Goal: Use online tool/utility: Utilize a website feature to perform a specific function

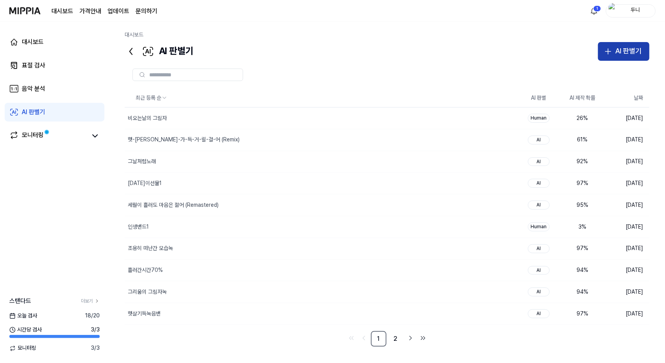
click at [625, 49] on div "AI 판별기" at bounding box center [628, 51] width 27 height 11
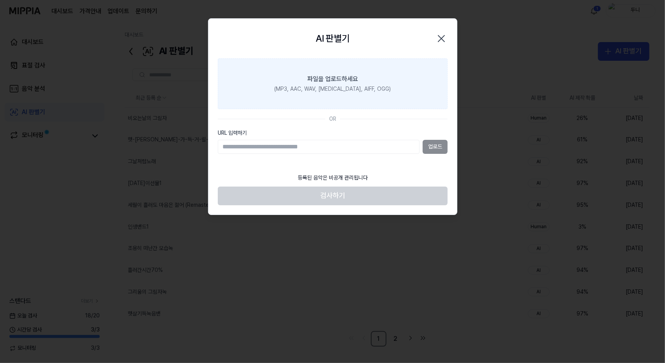
click at [326, 86] on div "(MP3, AAC, WAV, [MEDICAL_DATA], AIFF, OGG)" at bounding box center [332, 89] width 117 height 8
click at [0, 0] on input "파일을 업로드하세요 (MP3, AAC, WAV, [MEDICAL_DATA], AIFF, OGG)" at bounding box center [0, 0] width 0 height 0
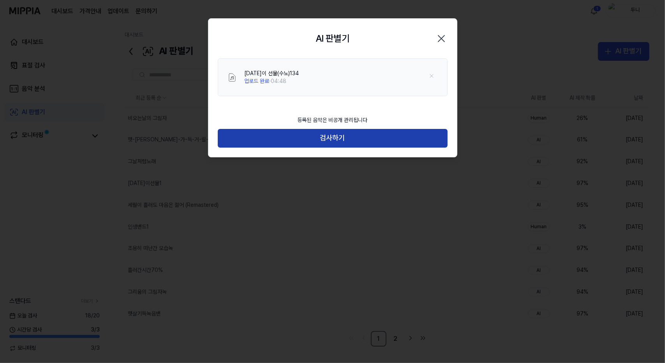
click at [339, 138] on button "검사하기" at bounding box center [333, 138] width 230 height 19
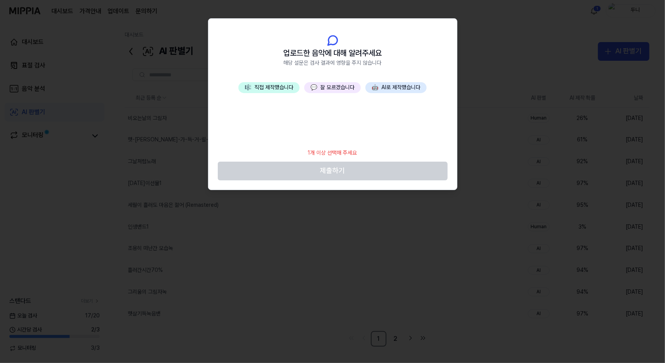
click at [339, 86] on button "💬 잘 모르겠습니다" at bounding box center [332, 87] width 57 height 11
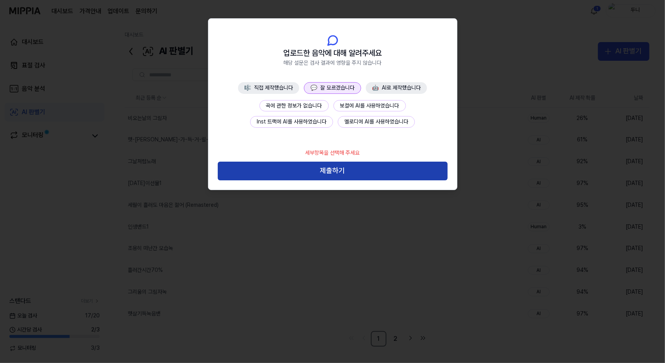
click at [362, 171] on button "제출하기" at bounding box center [333, 171] width 230 height 19
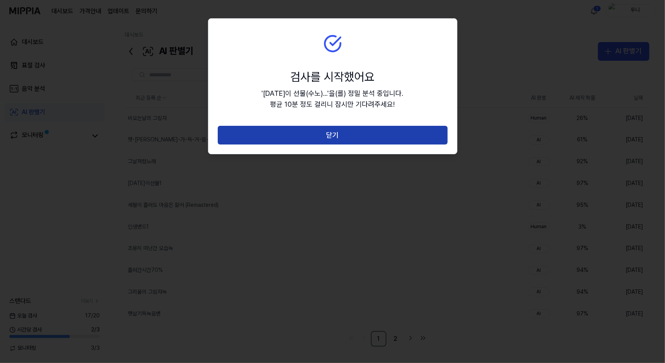
click at [345, 136] on button "닫기" at bounding box center [333, 135] width 230 height 19
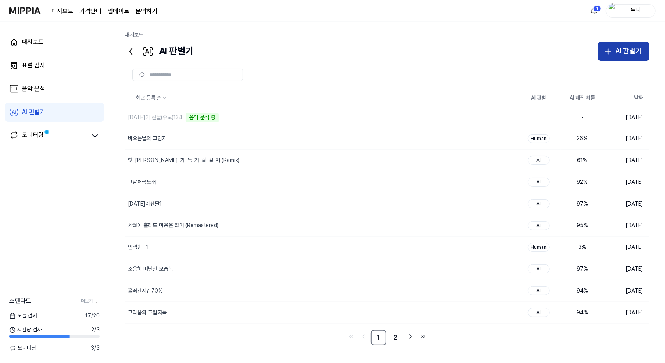
click at [628, 50] on div "AI 판별기" at bounding box center [628, 51] width 27 height 11
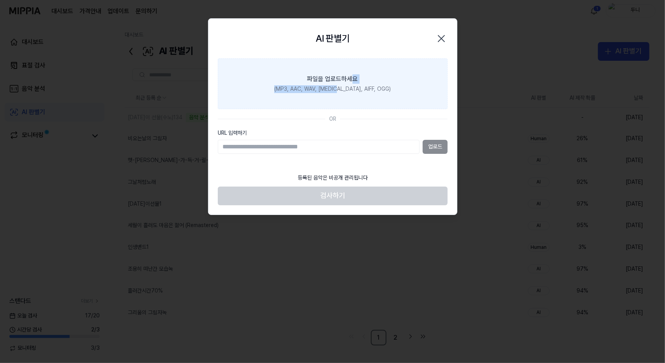
drag, startPoint x: 350, startPoint y: 85, endPoint x: 352, endPoint y: 88, distance: 4.1
click at [352, 86] on label "파일을 업로드하세요 (MP3, AAC, WAV, [MEDICAL_DATA], AIFF, OGG)" at bounding box center [333, 83] width 230 height 51
click at [316, 82] on div "파일을 업로드하세요" at bounding box center [333, 78] width 51 height 9
click at [0, 0] on input "파일을 업로드하세요 (MP3, AAC, WAV, [MEDICAL_DATA], AIFF, OGG)" at bounding box center [0, 0] width 0 height 0
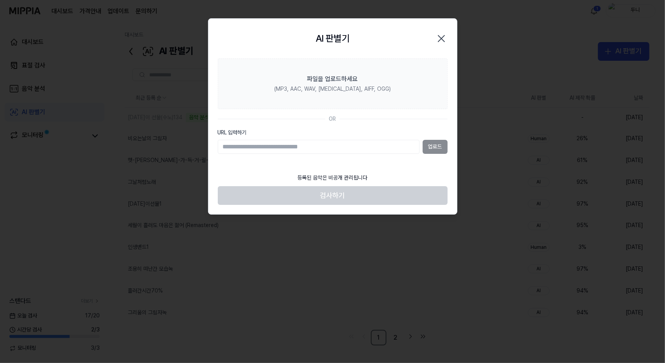
click at [443, 39] on icon "button" at bounding box center [441, 38] width 12 height 12
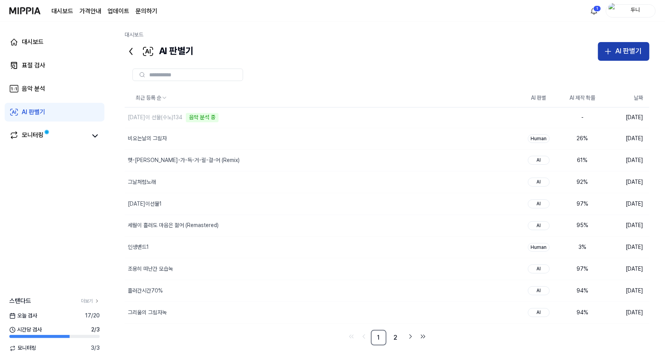
click at [623, 52] on div "AI 판별기" at bounding box center [628, 51] width 27 height 11
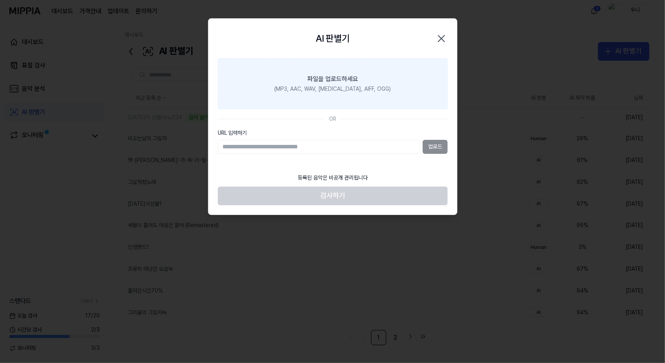
click at [355, 90] on div "(MP3, AAC, WAV, [MEDICAL_DATA], AIFF, OGG)" at bounding box center [332, 89] width 117 height 8
click at [0, 0] on input "파일을 업로드하세요 (MP3, AAC, WAV, [MEDICAL_DATA], AIFF, OGG)" at bounding box center [0, 0] width 0 height 0
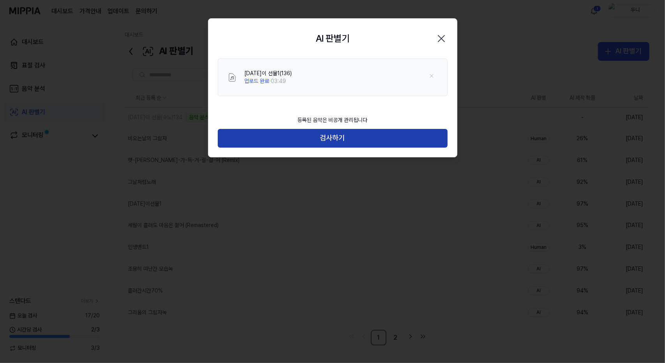
click at [340, 141] on button "검사하기" at bounding box center [333, 138] width 230 height 19
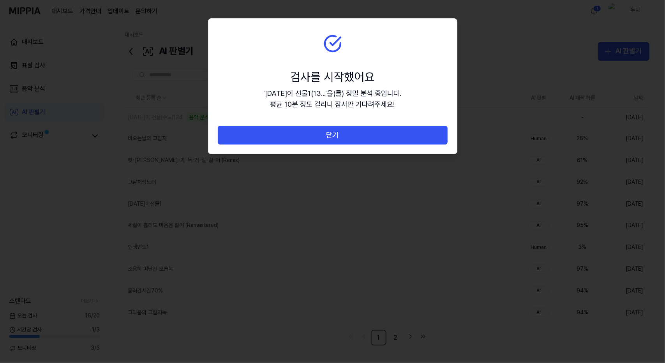
click at [340, 141] on button "닫기" at bounding box center [333, 135] width 230 height 19
